Goal: Task Accomplishment & Management: Manage account settings

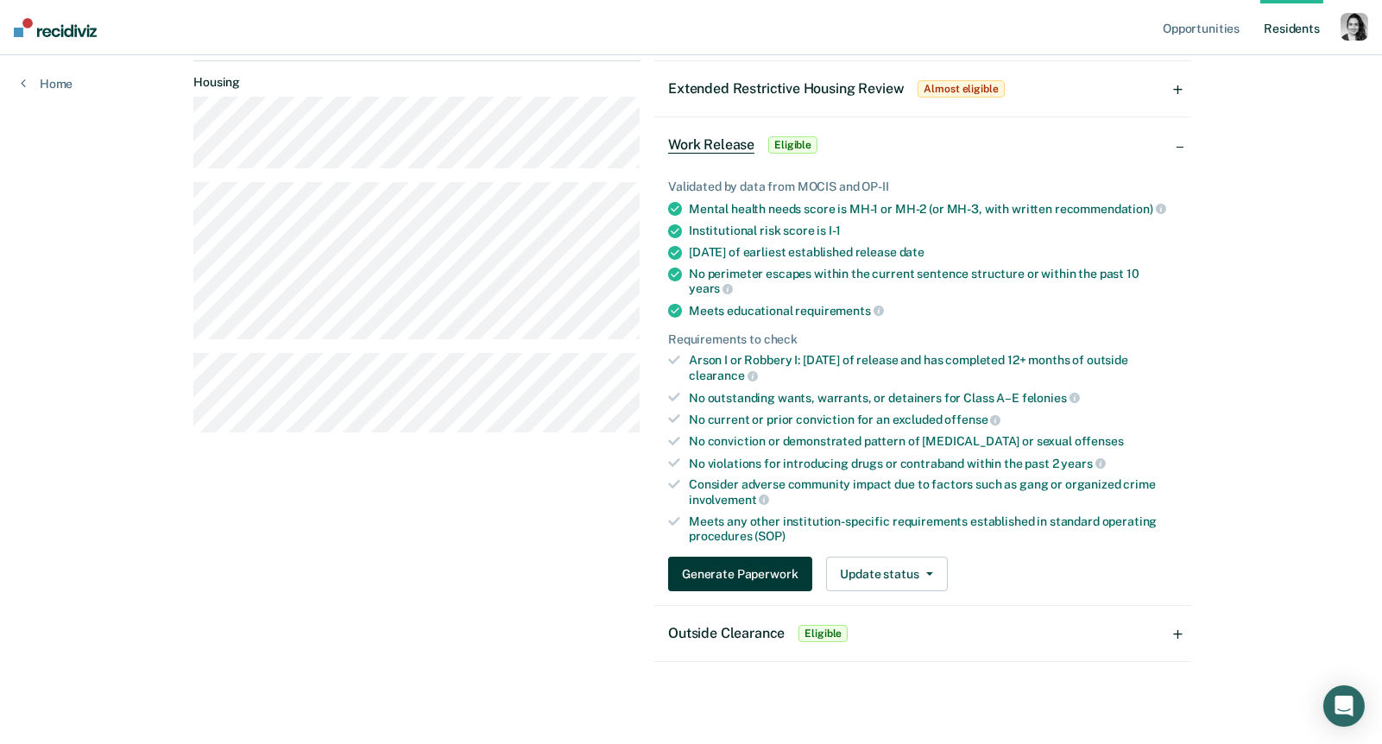
scroll to position [205, 0]
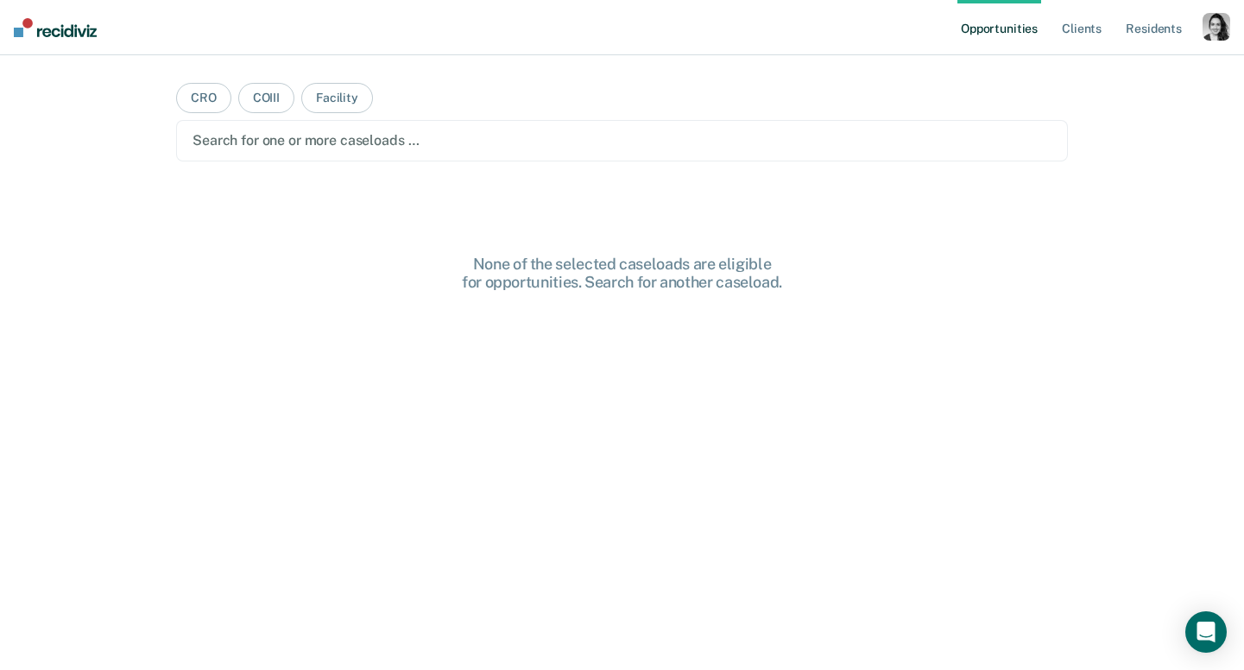
click at [1217, 42] on div "Profile How it works Log Out" at bounding box center [1216, 29] width 28 height 33
click at [1221, 22] on div "button" at bounding box center [1216, 27] width 28 height 28
click at [1107, 63] on link "Profile" at bounding box center [1146, 70] width 139 height 15
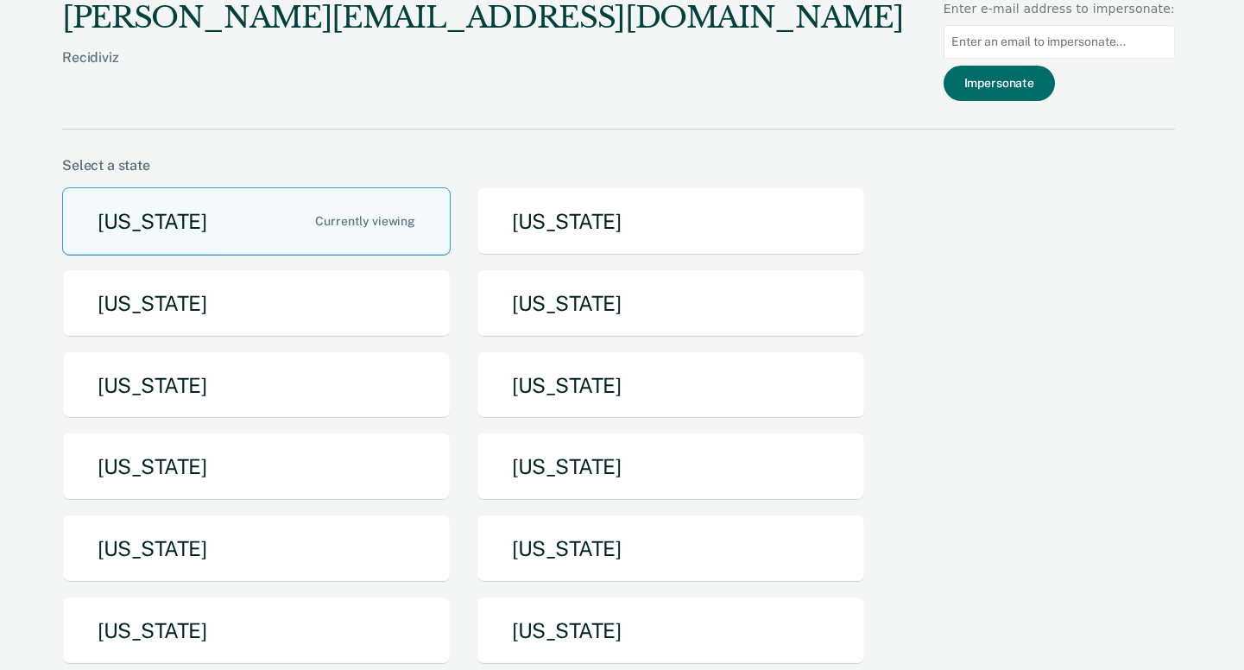
click at [1073, 38] on input at bounding box center [1058, 42] width 231 height 34
paste input "Aaron.Ross@doc.mo.gov"
type input "Aaron.Ross@doc.mo.gov"
click at [1046, 84] on button "Impersonate" at bounding box center [998, 83] width 111 height 35
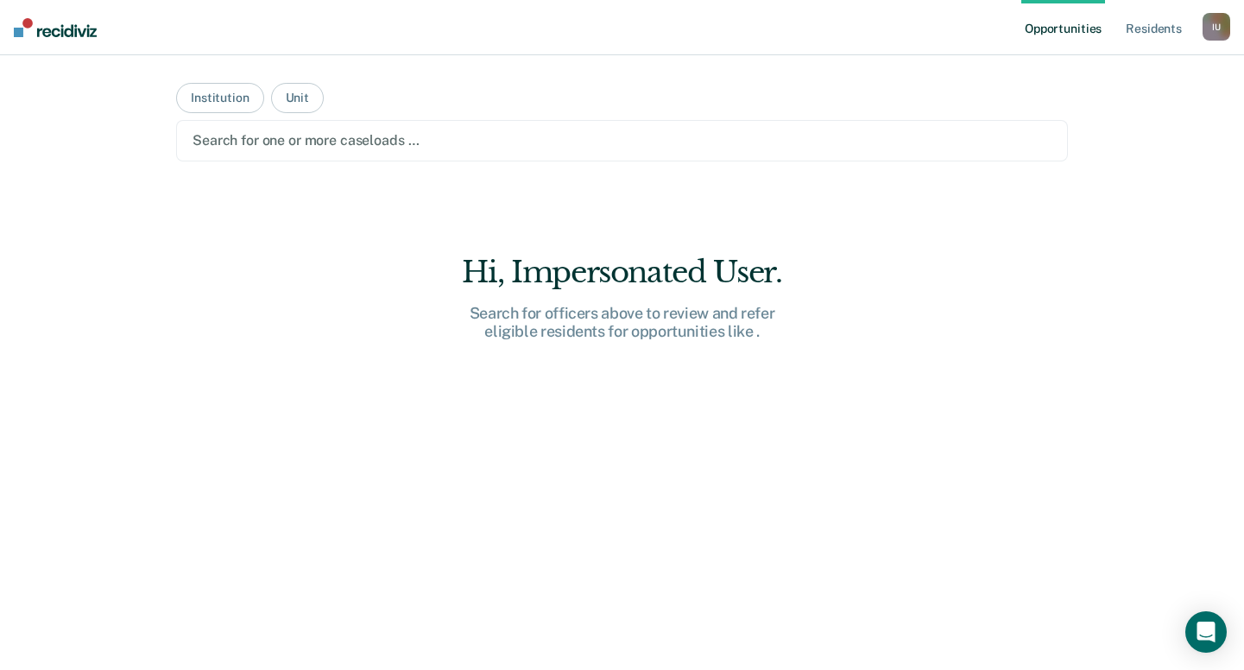
click at [1216, 22] on div "I U" at bounding box center [1216, 27] width 28 height 28
click at [1114, 119] on link "Log Out" at bounding box center [1146, 113] width 139 height 15
